Goal: Information Seeking & Learning: Learn about a topic

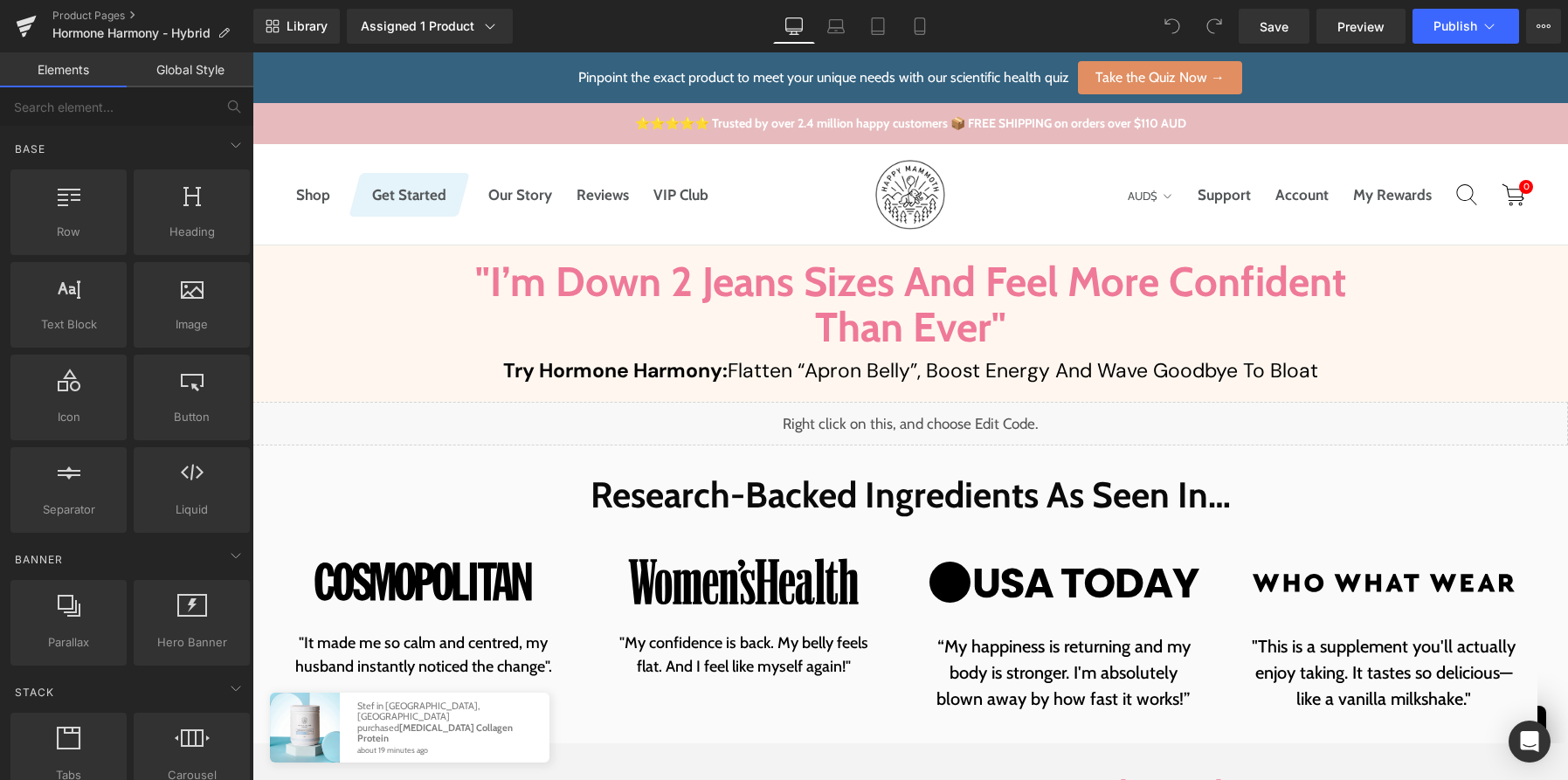
click at [1089, 369] on p "Try Hormone Harmony: Flatten “Apron Belly”, Boost Energy And Wave Goodbye To Bl…" at bounding box center [910, 370] width 935 height 28
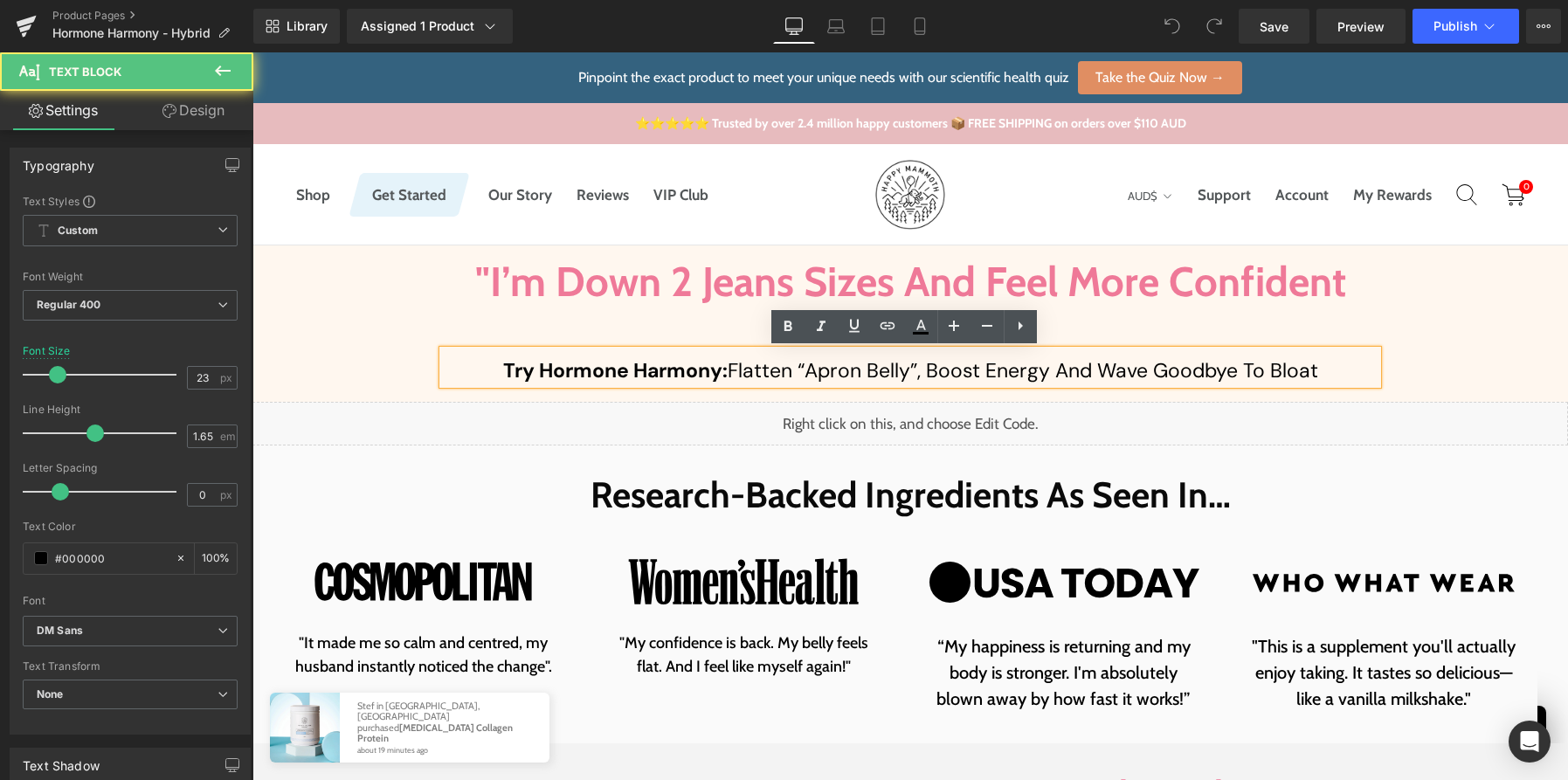
click at [1506, 358] on div ""I’m Down 2 Jeans Sizes And Feel More Confident Than Ever" Heading Try Hormone …" at bounding box center [911, 318] width 1316 height 132
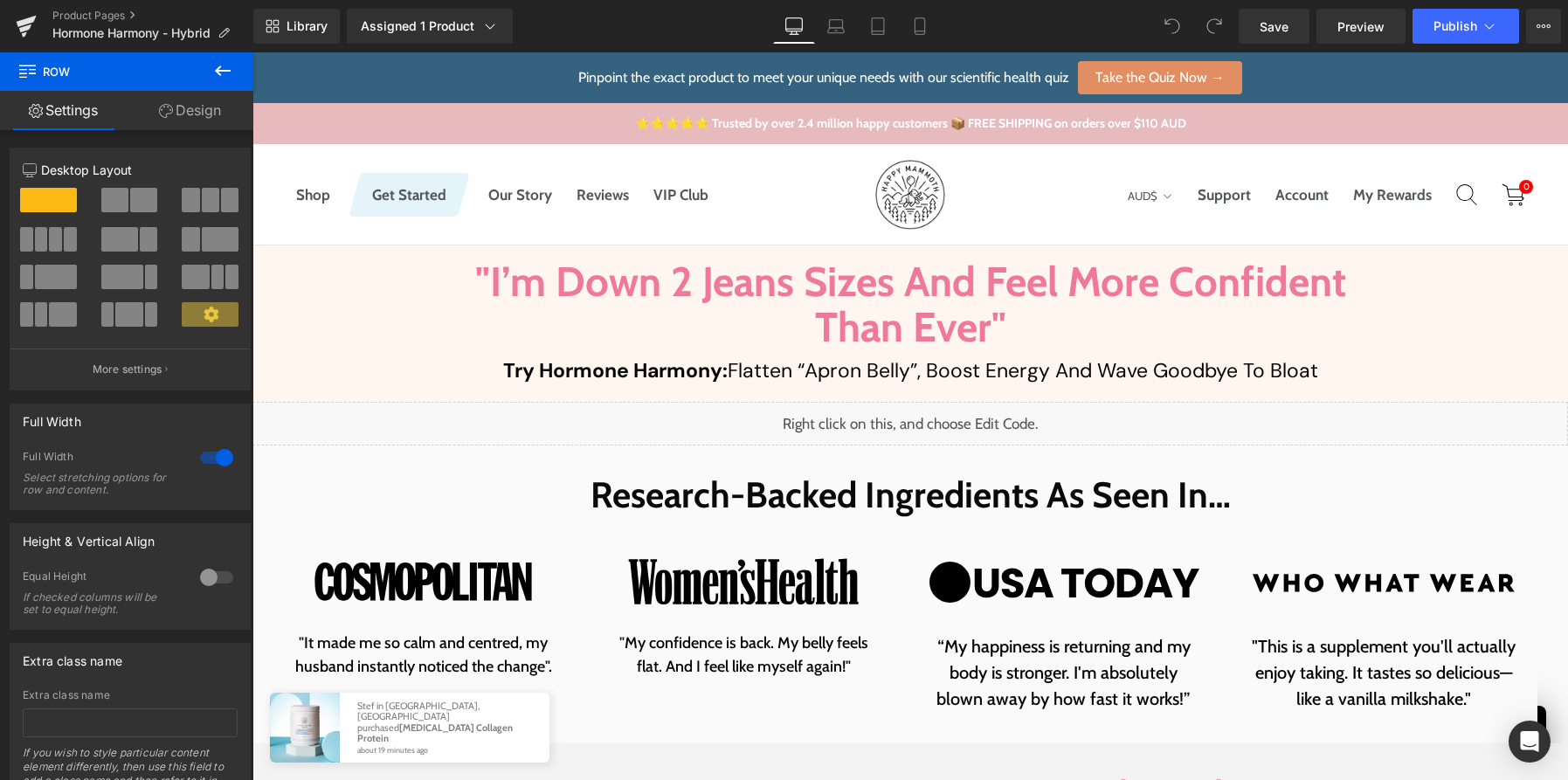
click at [1506, 358] on div ""I’m Down 2 Jeans Sizes And Feel More Confident Than Ever" Heading Try Hormone …" at bounding box center [911, 318] width 1316 height 132
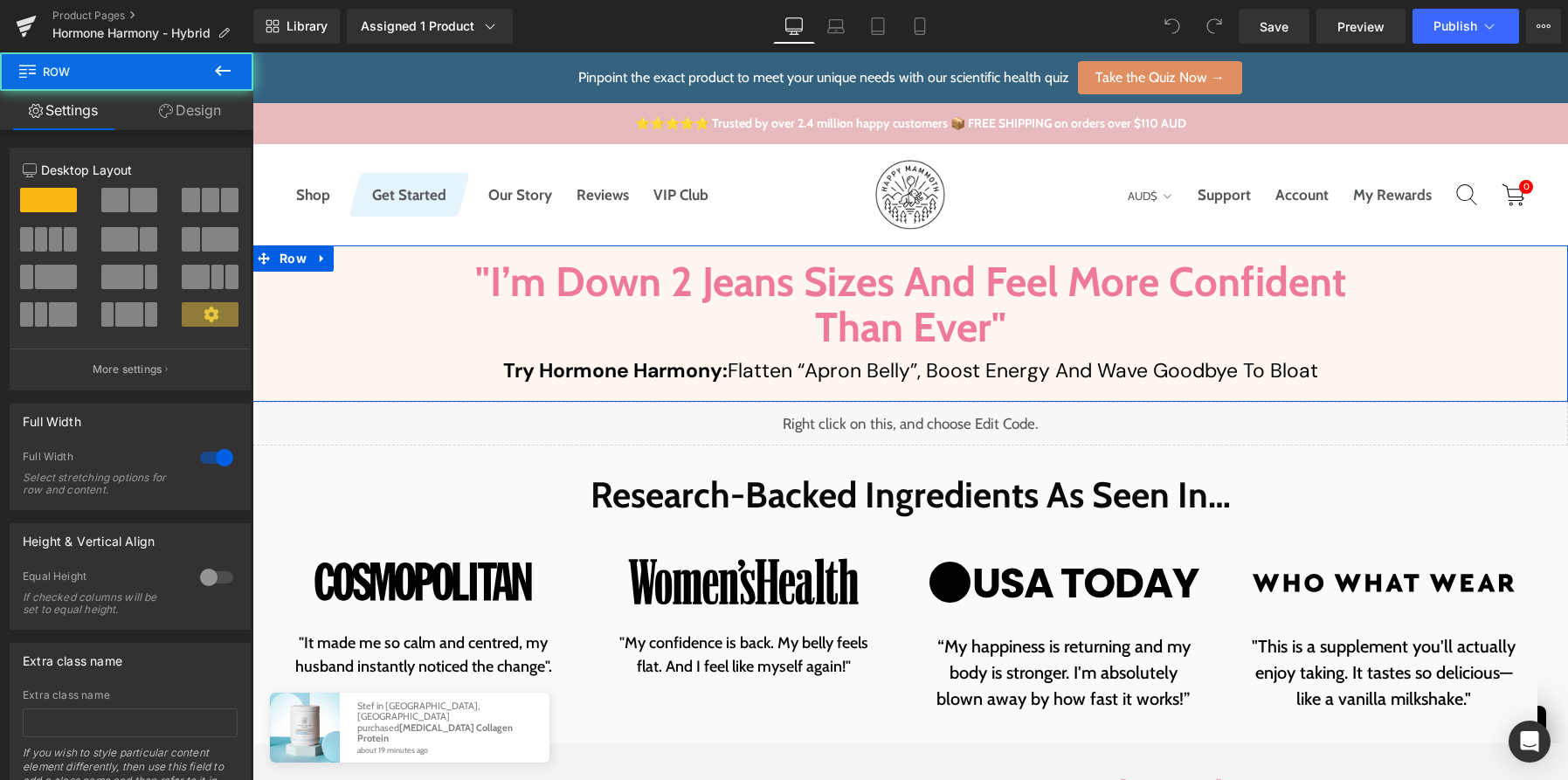
click at [1404, 342] on div ""I’m Down 2 Jeans Sizes And Feel More Confident Than Ever" Heading Try Hormone …" at bounding box center [911, 318] width 1316 height 132
